Goal: Information Seeking & Learning: Find specific page/section

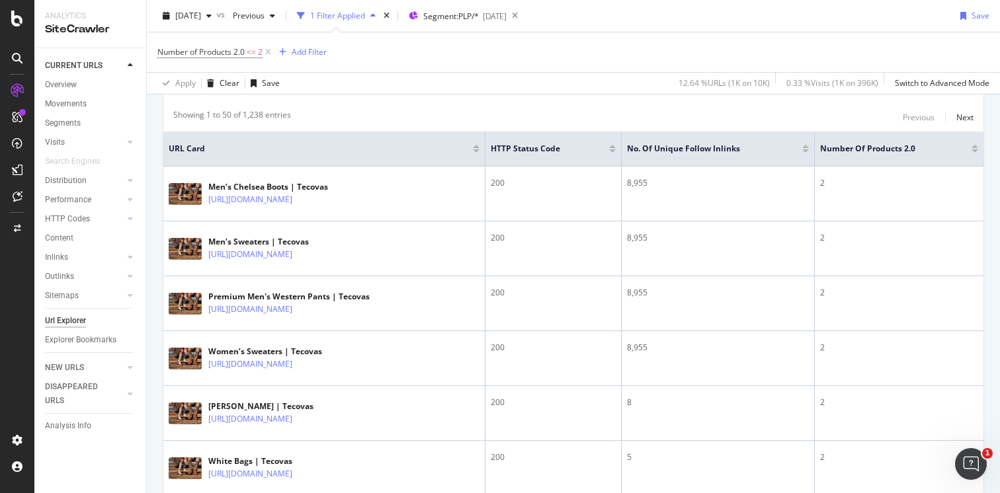
scroll to position [291, 0]
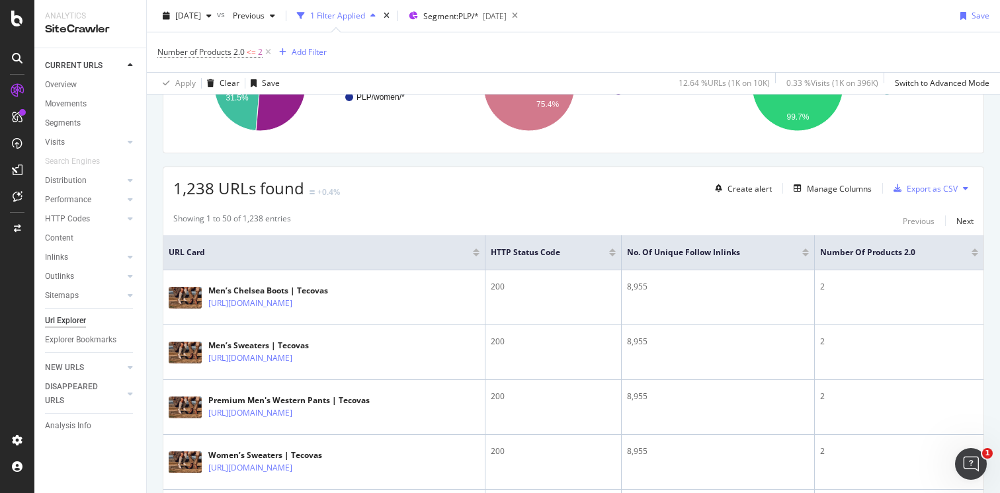
scroll to position [252, 0]
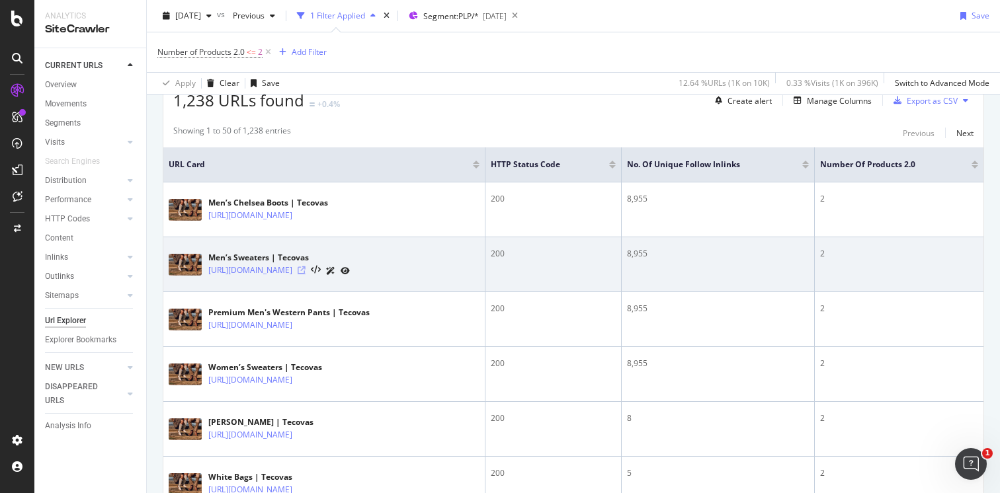
click at [306, 270] on icon at bounding box center [302, 271] width 8 height 8
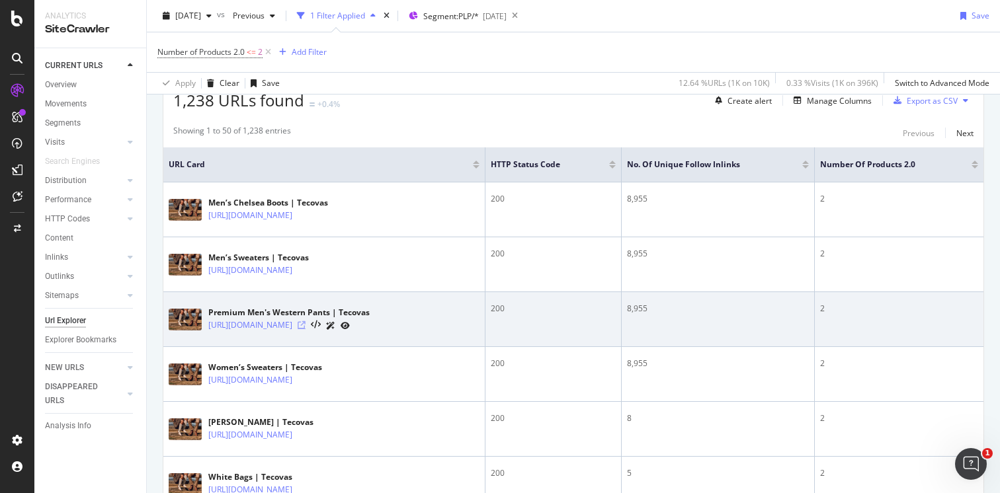
click at [306, 326] on icon at bounding box center [302, 325] width 8 height 8
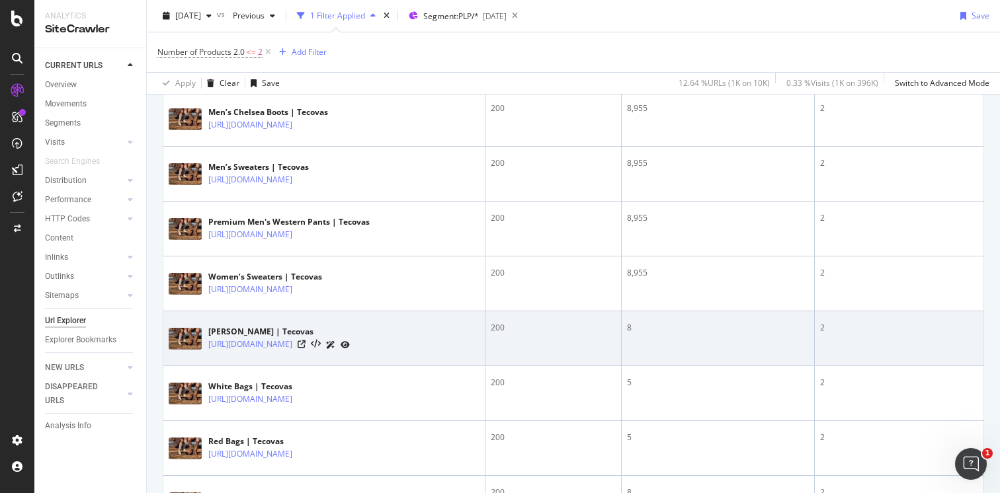
scroll to position [325, 0]
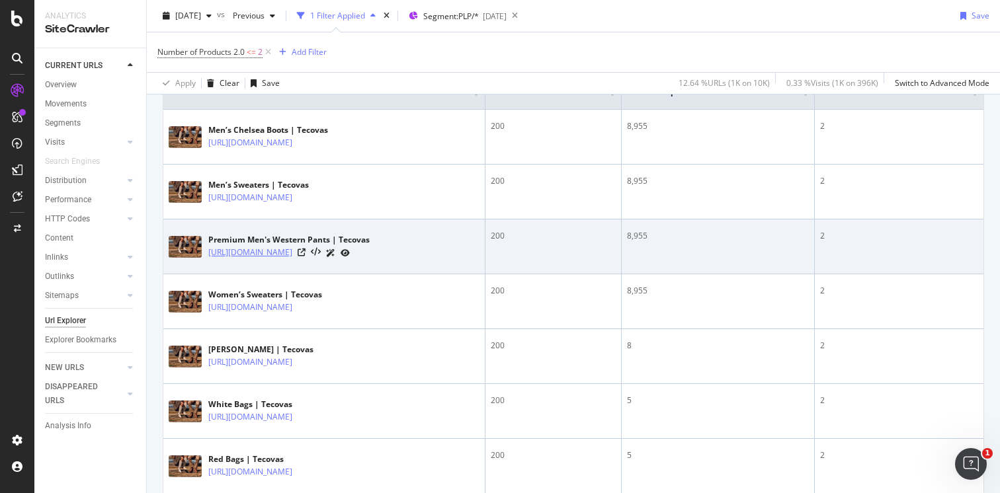
click at [292, 255] on link "[URL][DOMAIN_NAME]" at bounding box center [250, 252] width 84 height 13
